Goal: Register for event/course

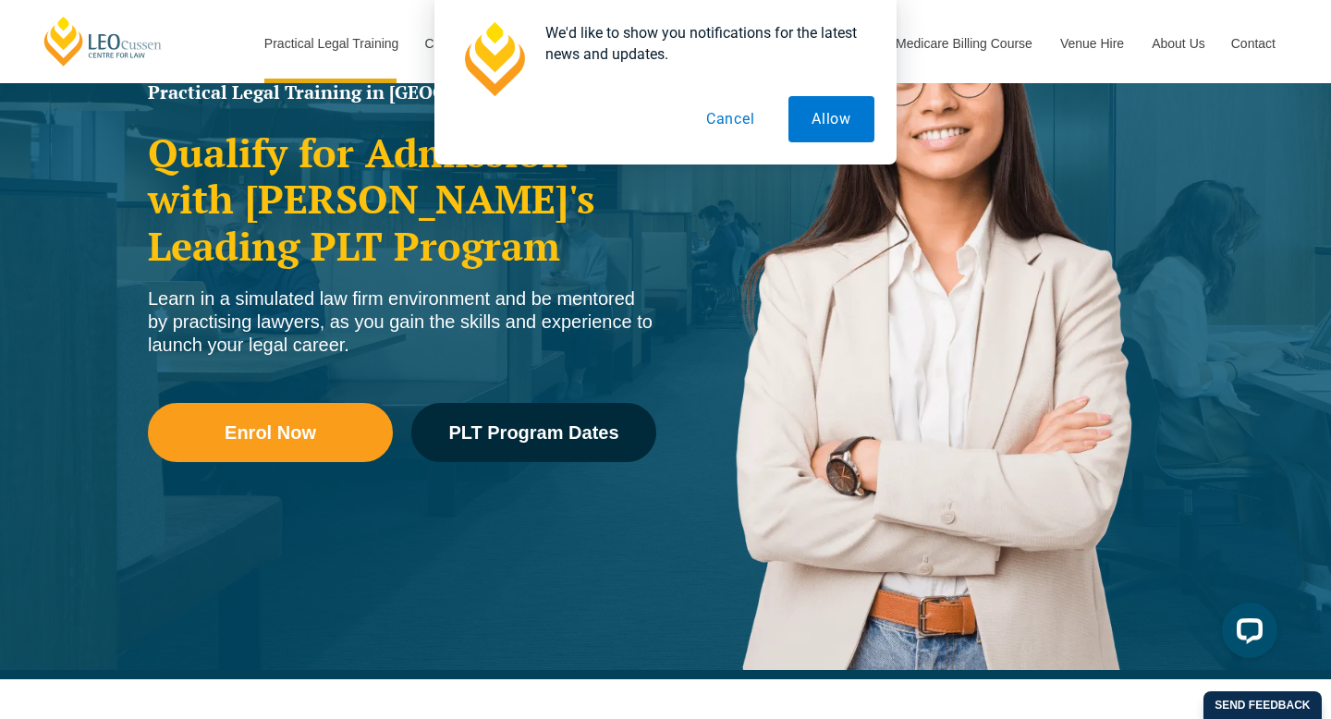
click at [726, 123] on button "Cancel" at bounding box center [730, 119] width 95 height 46
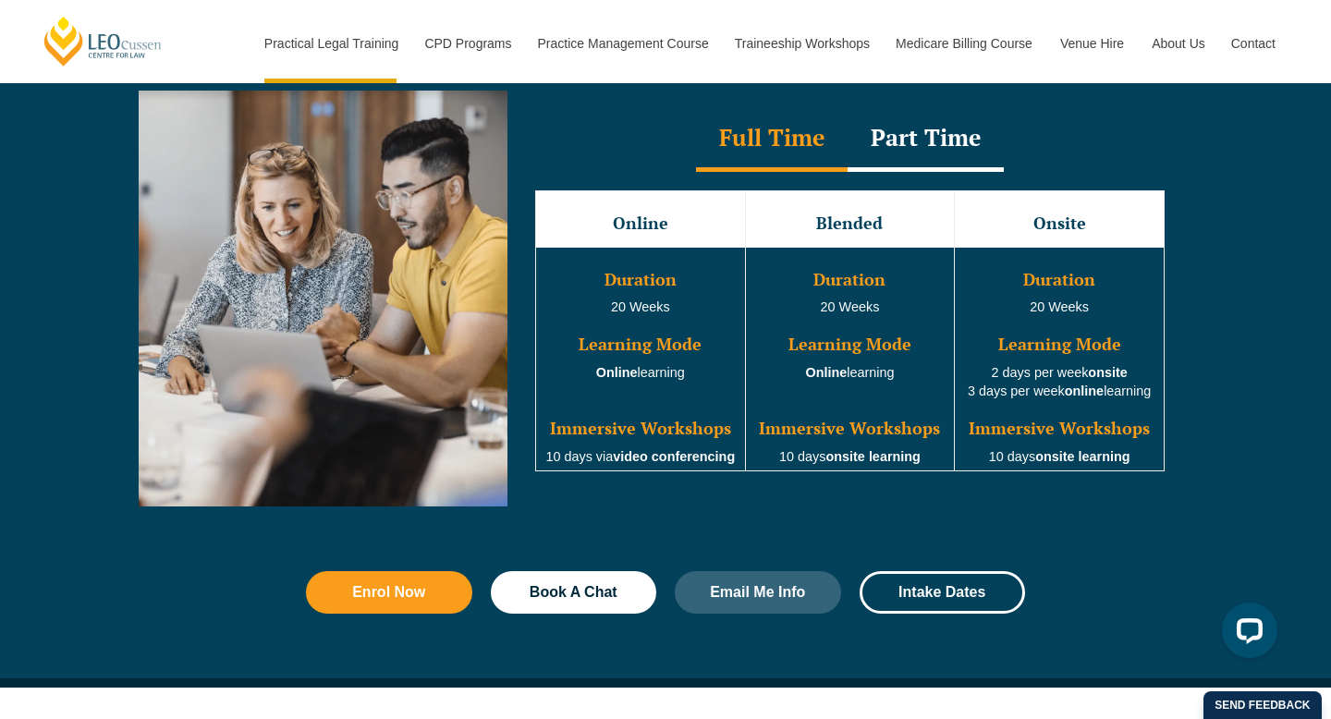
scroll to position [1725, 0]
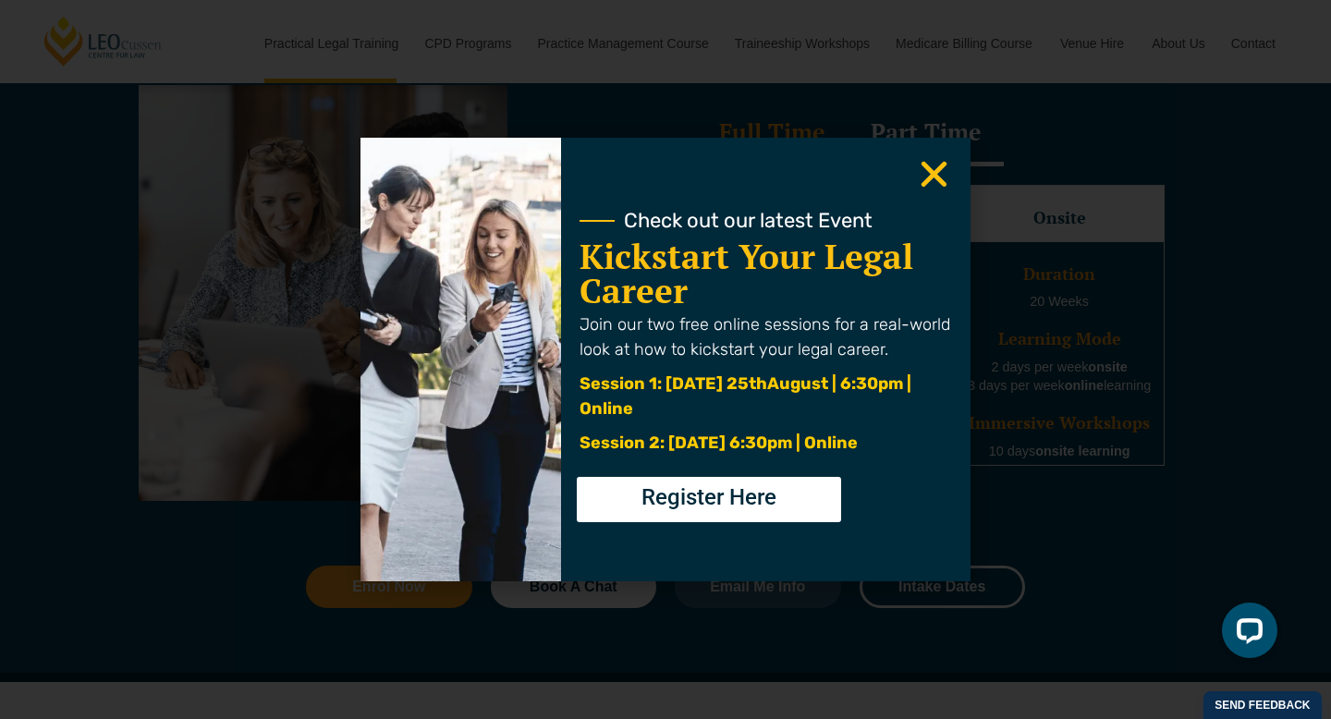
click at [935, 168] on icon "Close" at bounding box center [934, 174] width 36 height 36
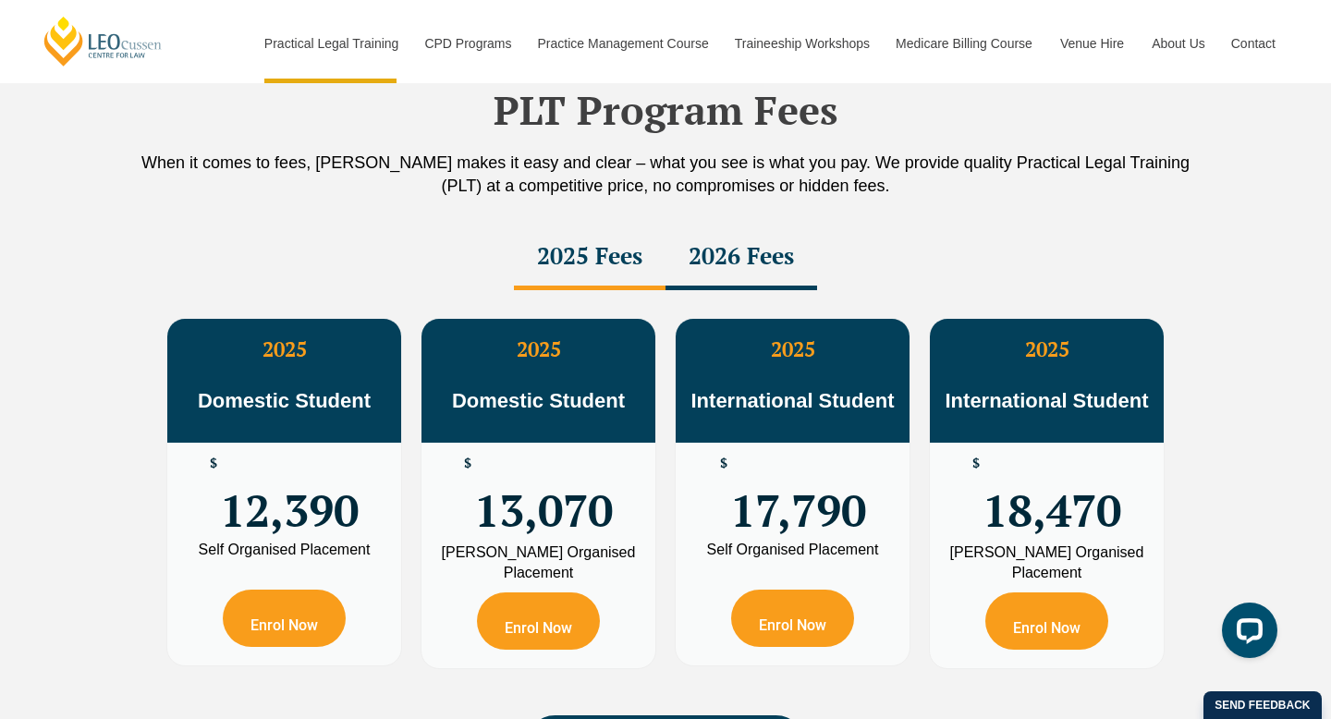
scroll to position [3218, 0]
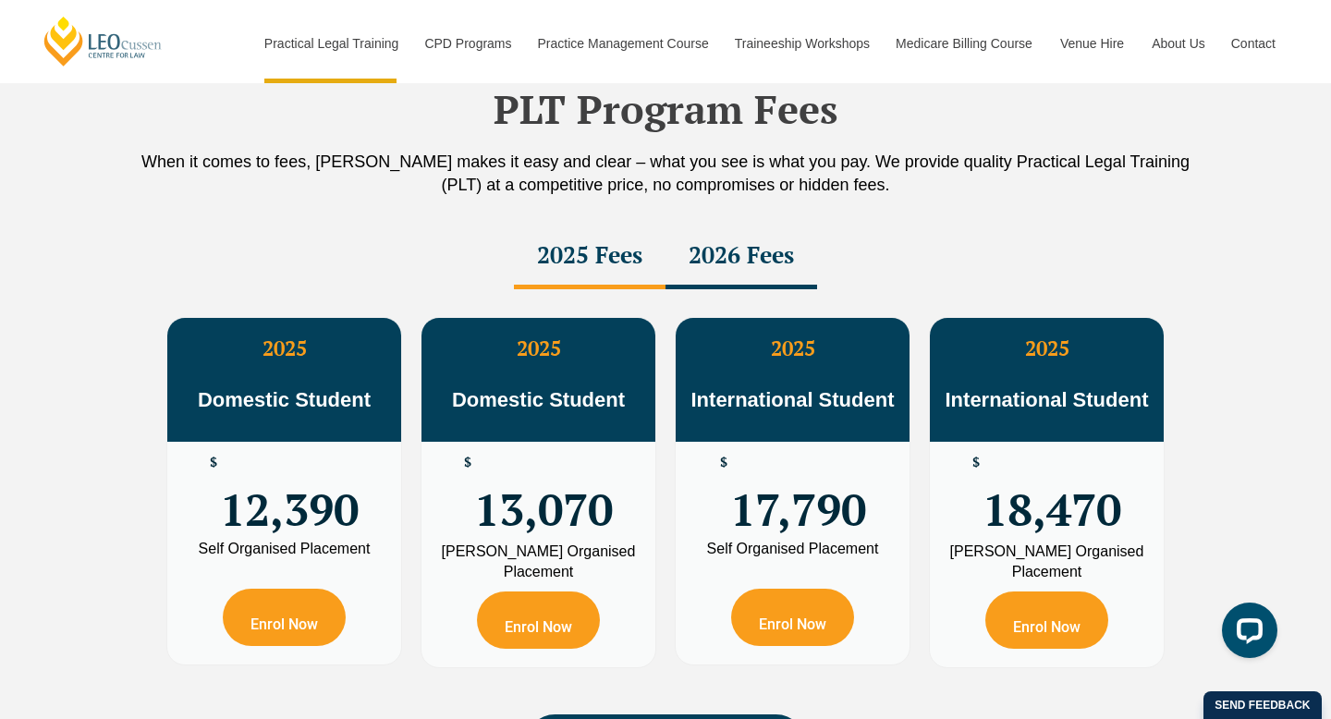
click at [763, 284] on div "2026 Fees" at bounding box center [742, 257] width 152 height 65
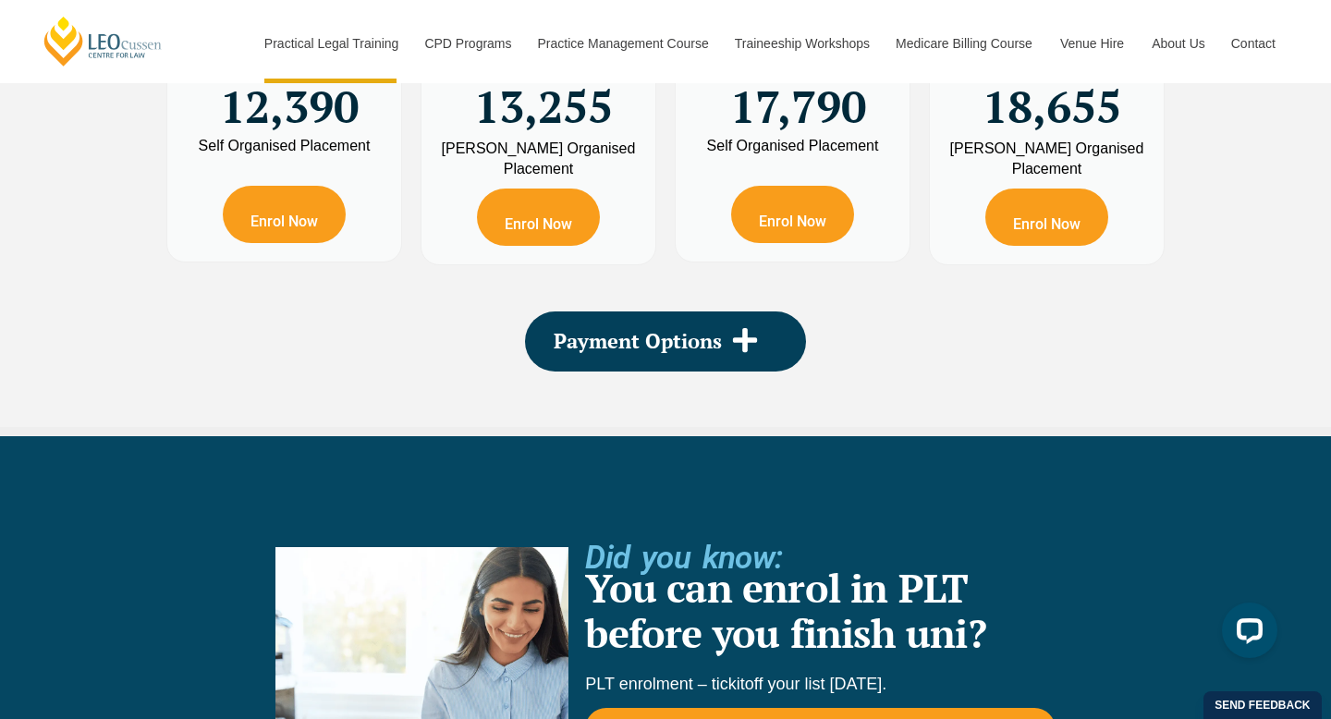
scroll to position [3624, 0]
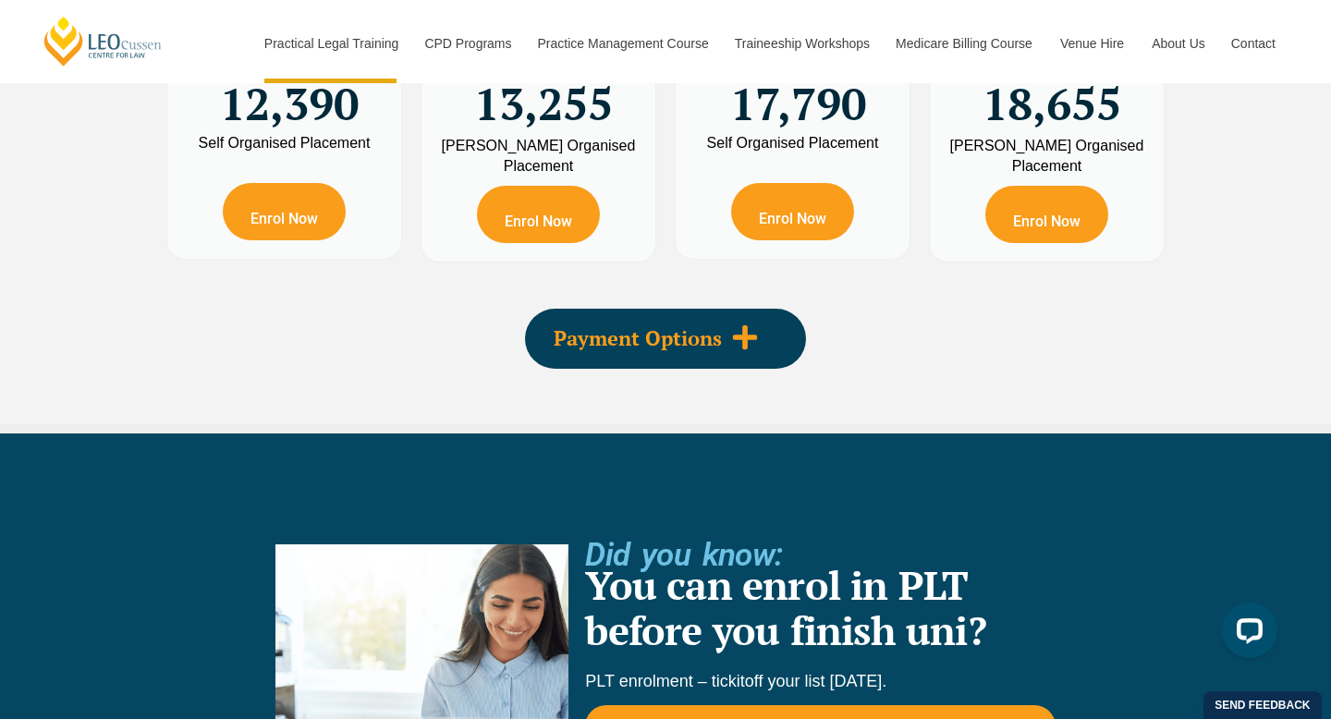
click at [741, 342] on icon at bounding box center [745, 337] width 24 height 24
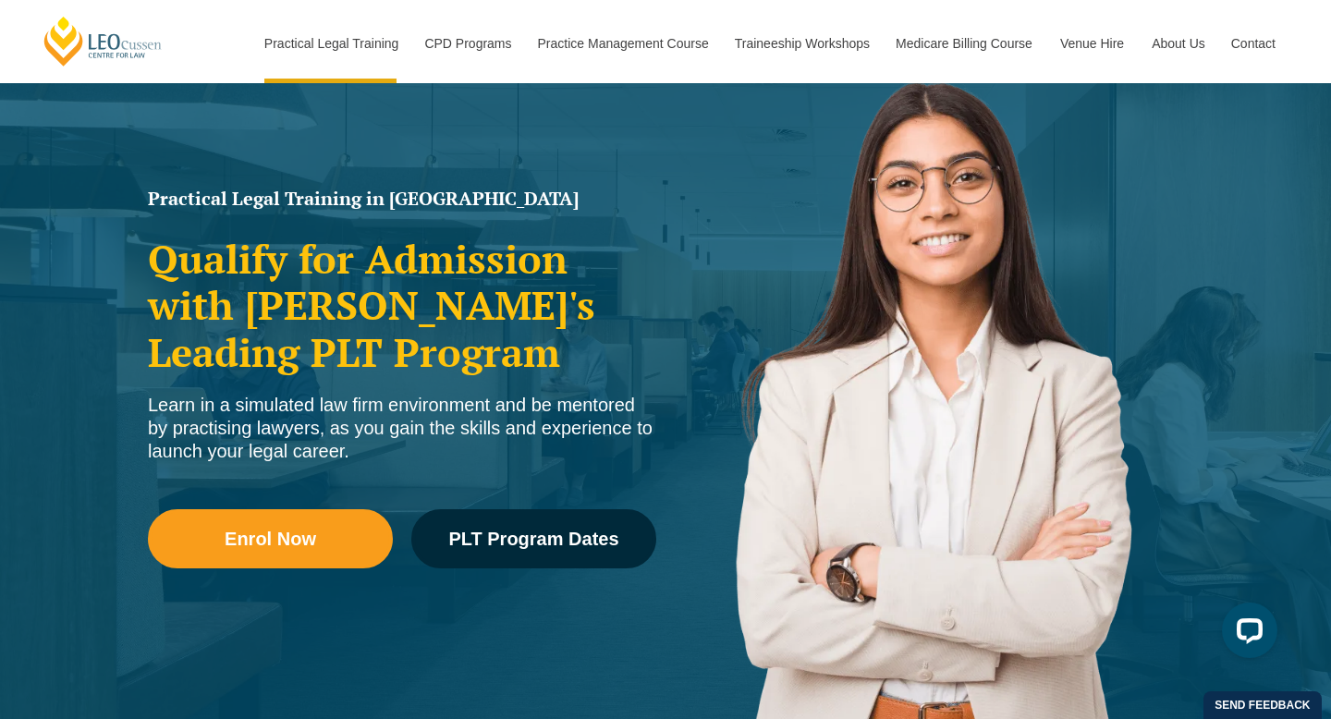
scroll to position [157, 0]
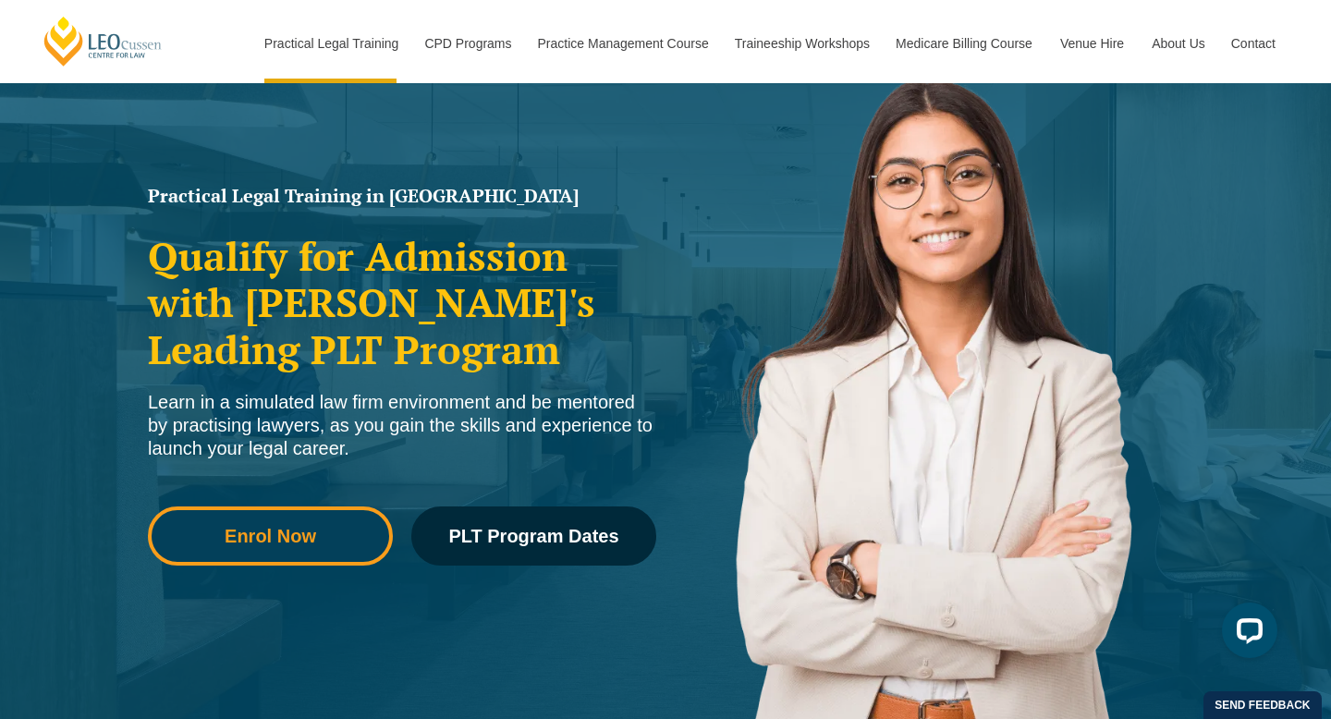
click at [344, 556] on link "Enrol Now" at bounding box center [270, 536] width 245 height 59
